Goal: Task Accomplishment & Management: Use online tool/utility

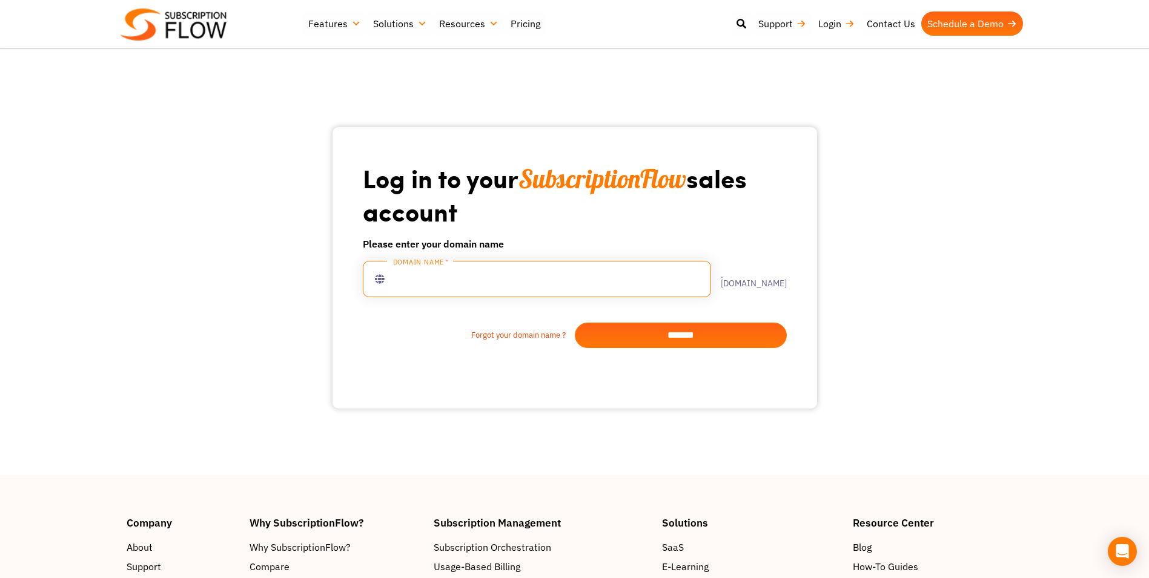
click at [455, 275] on input "text" at bounding box center [537, 279] width 348 height 36
type input "*******"
click at [651, 328] on input "*******" at bounding box center [681, 335] width 212 height 25
